Goal: Find specific page/section: Find specific page/section

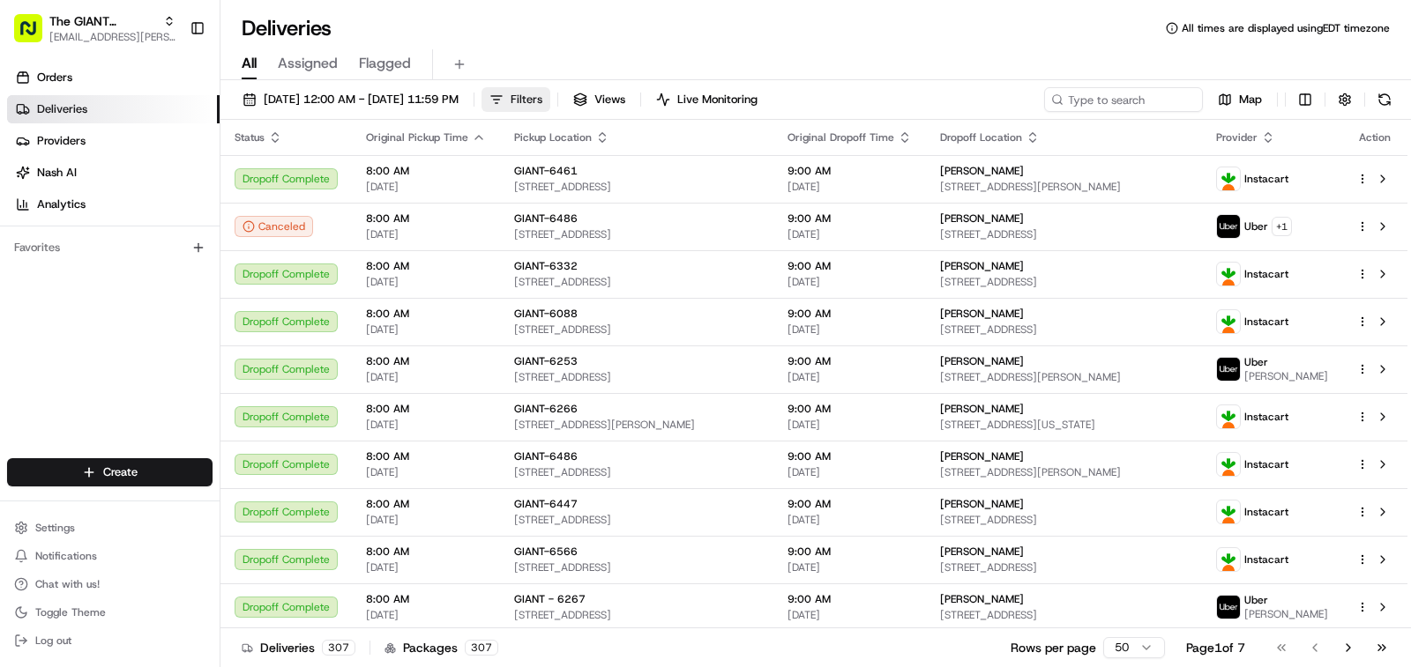
click at [550, 98] on button "Filters" at bounding box center [515, 99] width 69 height 25
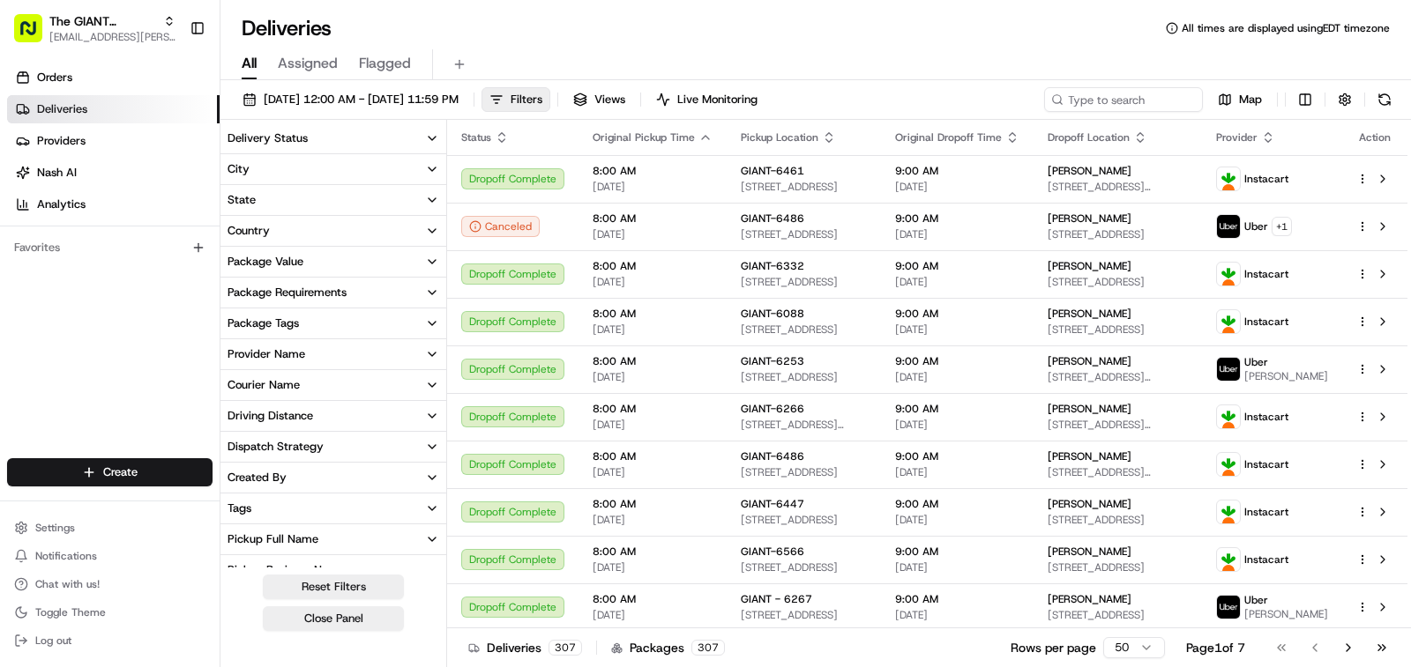
click at [436, 165] on icon "button" at bounding box center [432, 169] width 14 height 14
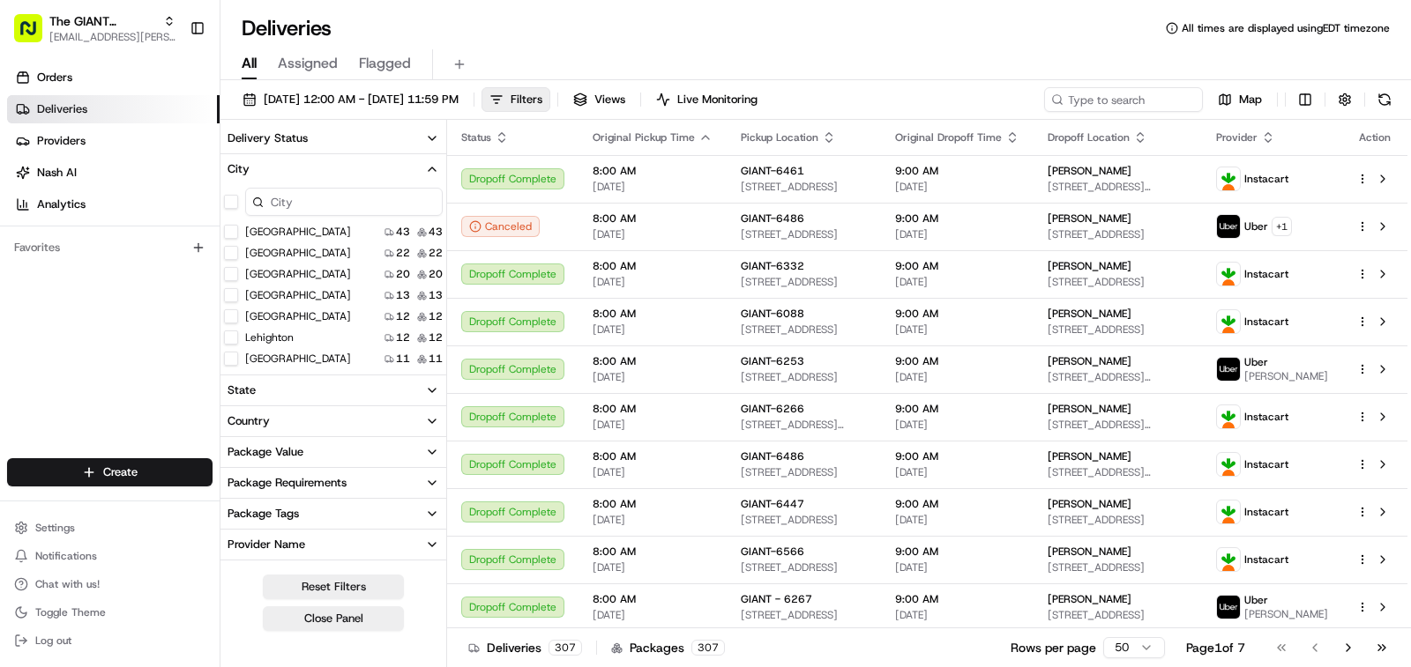
click at [390, 206] on input at bounding box center [343, 202] width 197 height 28
click at [309, 197] on input at bounding box center [343, 202] width 197 height 28
type input "en"
click at [228, 230] on button "Enola" at bounding box center [231, 232] width 14 height 14
